Goal: Communication & Community: Answer question/provide support

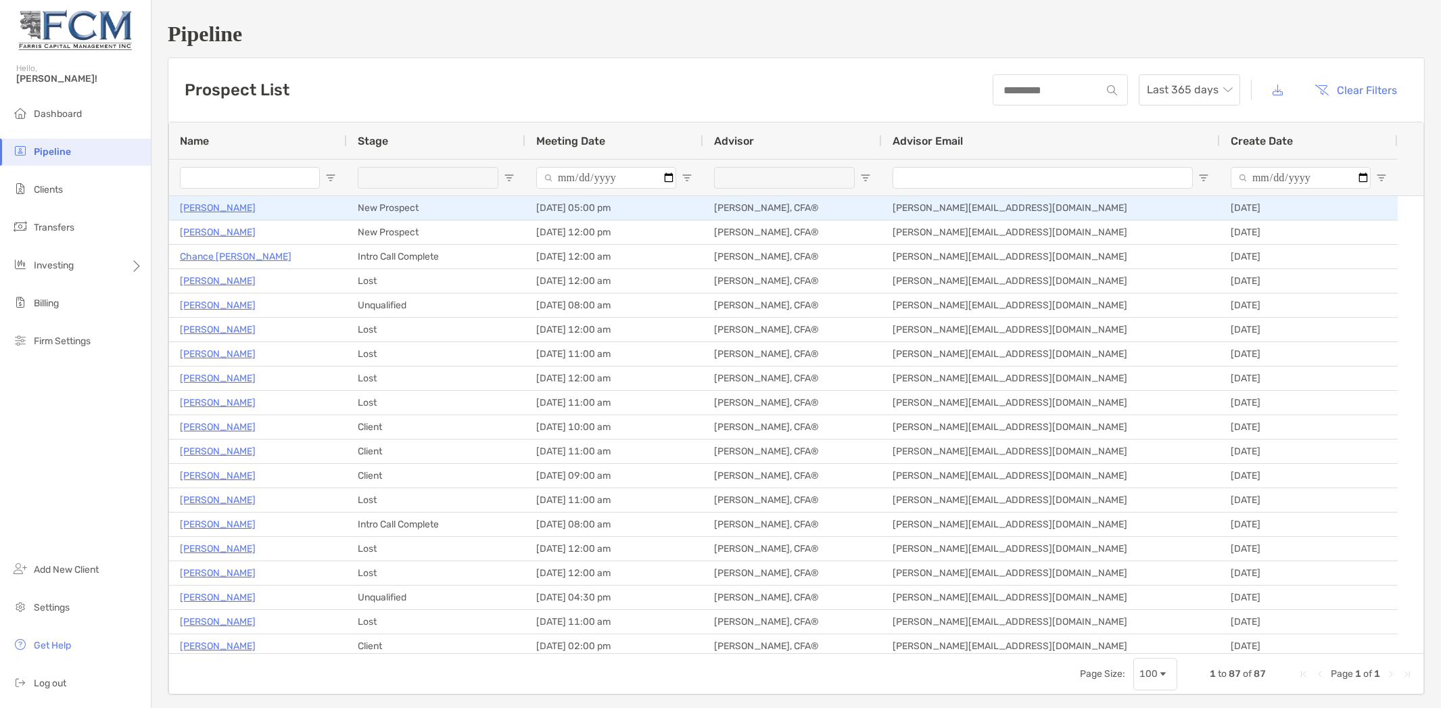
click at [215, 206] on p "[PERSON_NAME]" at bounding box center [218, 207] width 76 height 17
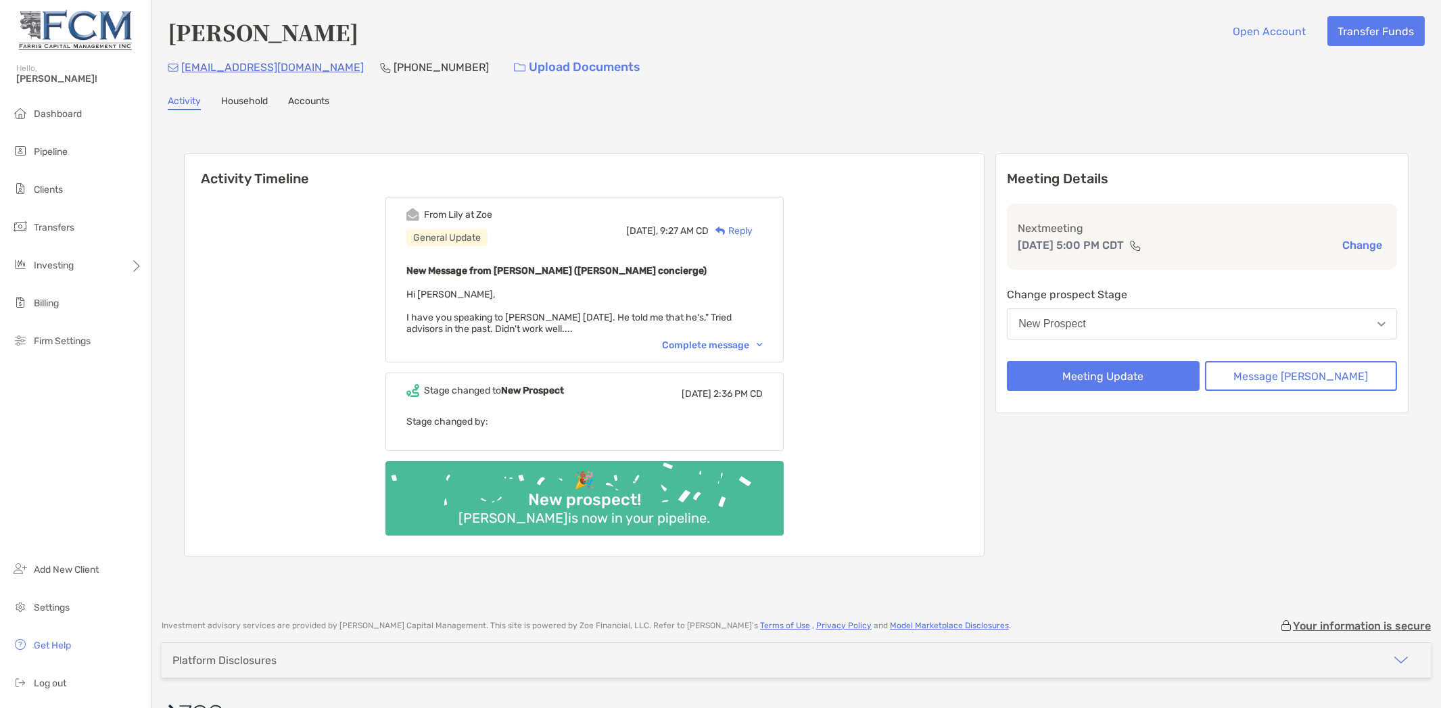
click at [729, 339] on div "Complete message" at bounding box center [712, 344] width 101 height 11
